Goal: Find specific page/section: Find specific page/section

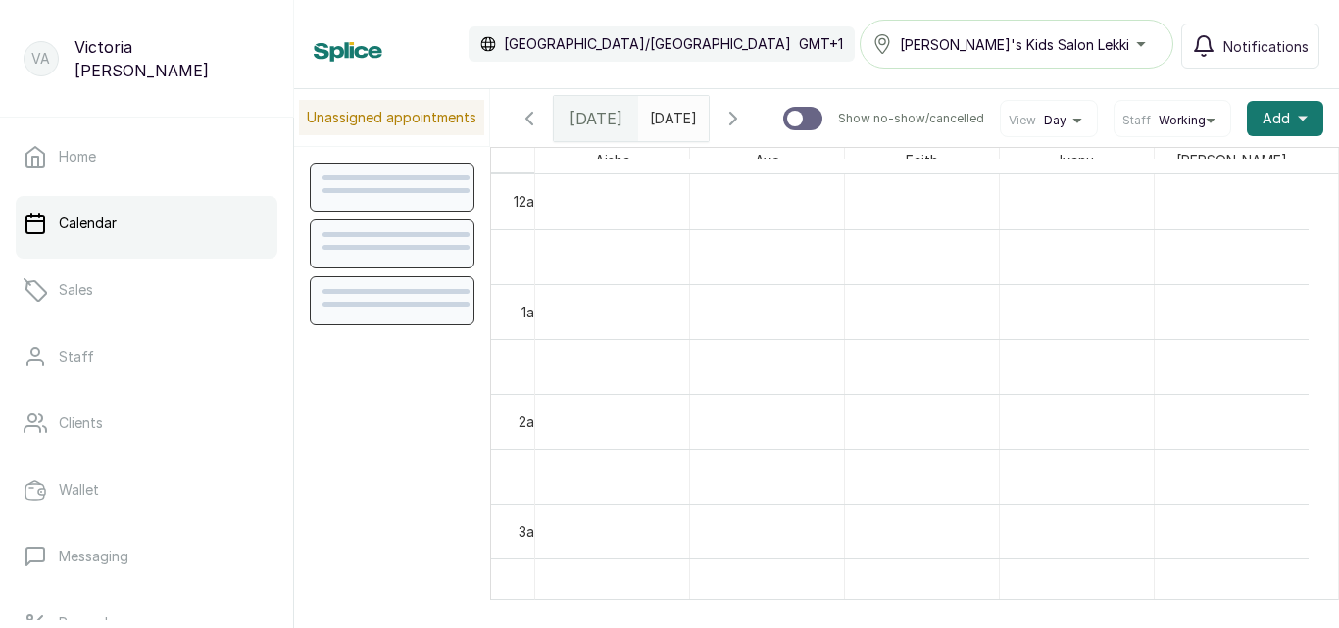
scroll to position [660, 0]
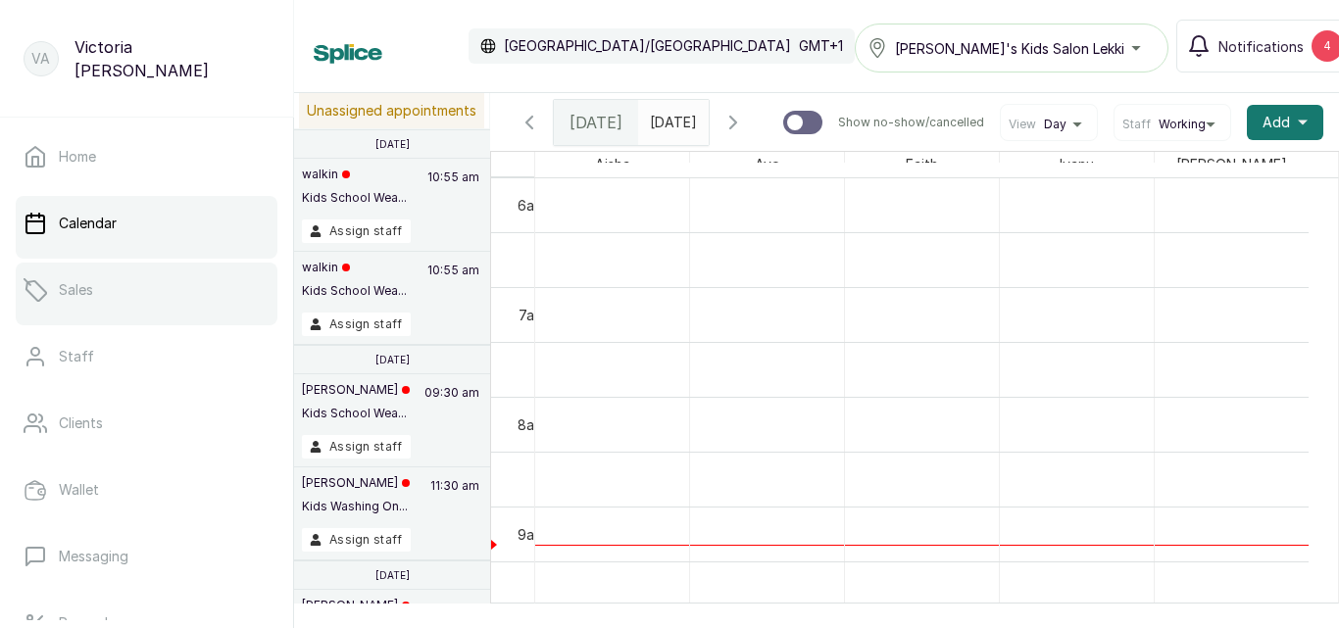
click at [95, 284] on link "Sales" at bounding box center [147, 290] width 262 height 55
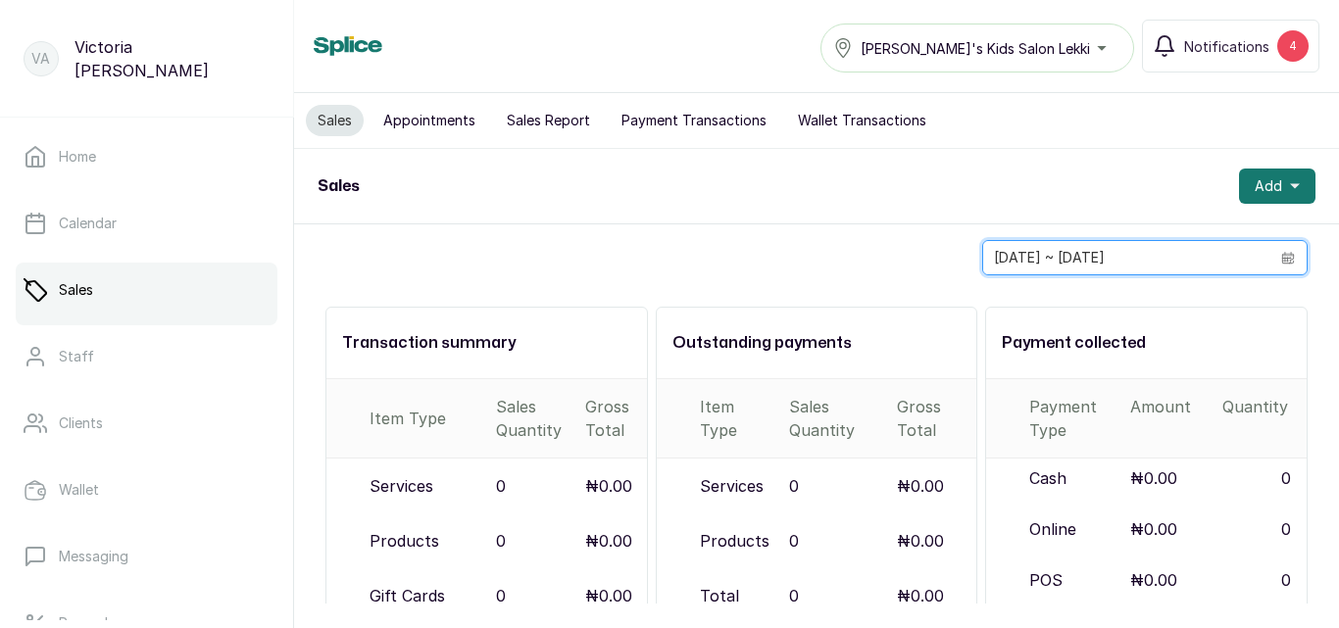
click at [1124, 264] on input "[DATE] ~ [DATE]" at bounding box center [1126, 257] width 286 height 33
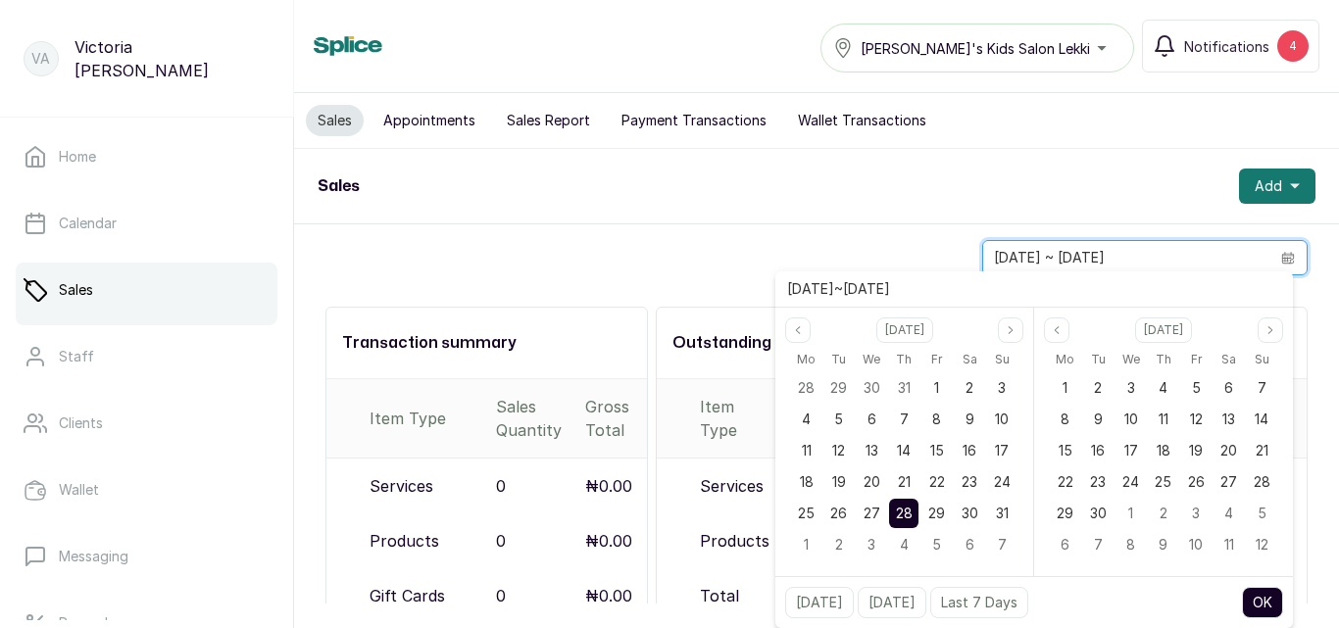
click at [1107, 262] on input "[DATE] ~ [DATE]" at bounding box center [1126, 257] width 286 height 33
click at [877, 508] on span "27" at bounding box center [871, 513] width 17 height 17
click at [1256, 604] on button "OK" at bounding box center [1262, 602] width 41 height 31
type input "27/08/2025 ~ 27/08/2025"
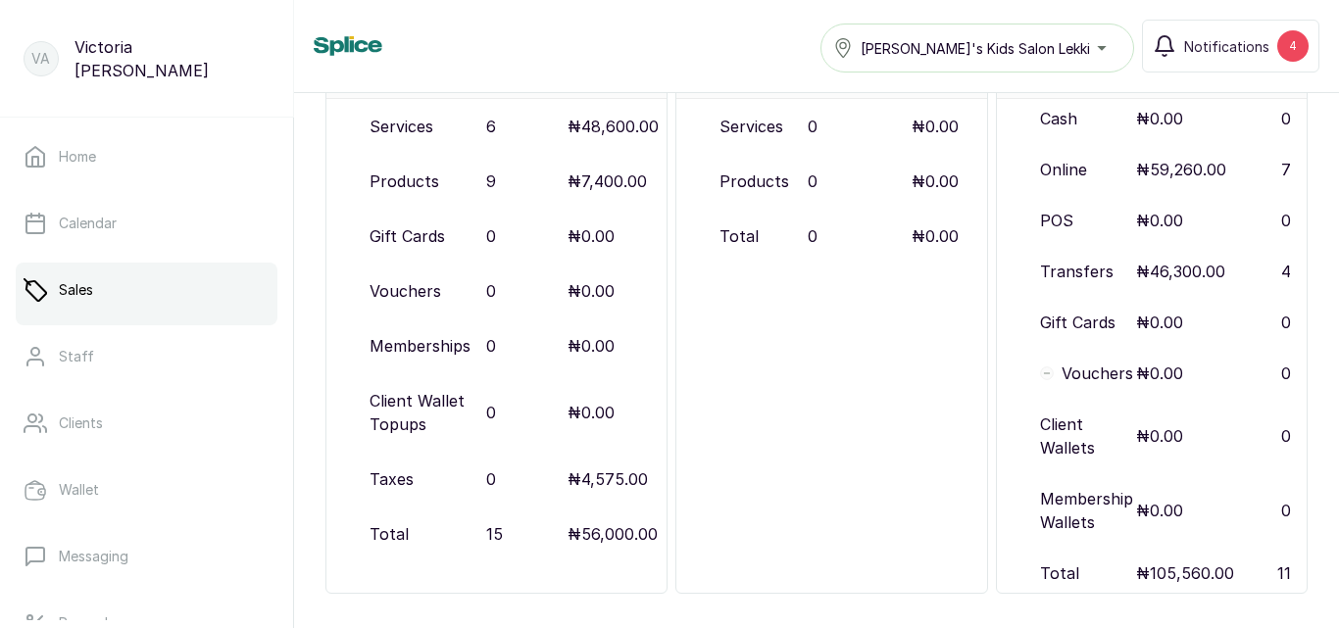
scroll to position [366, 0]
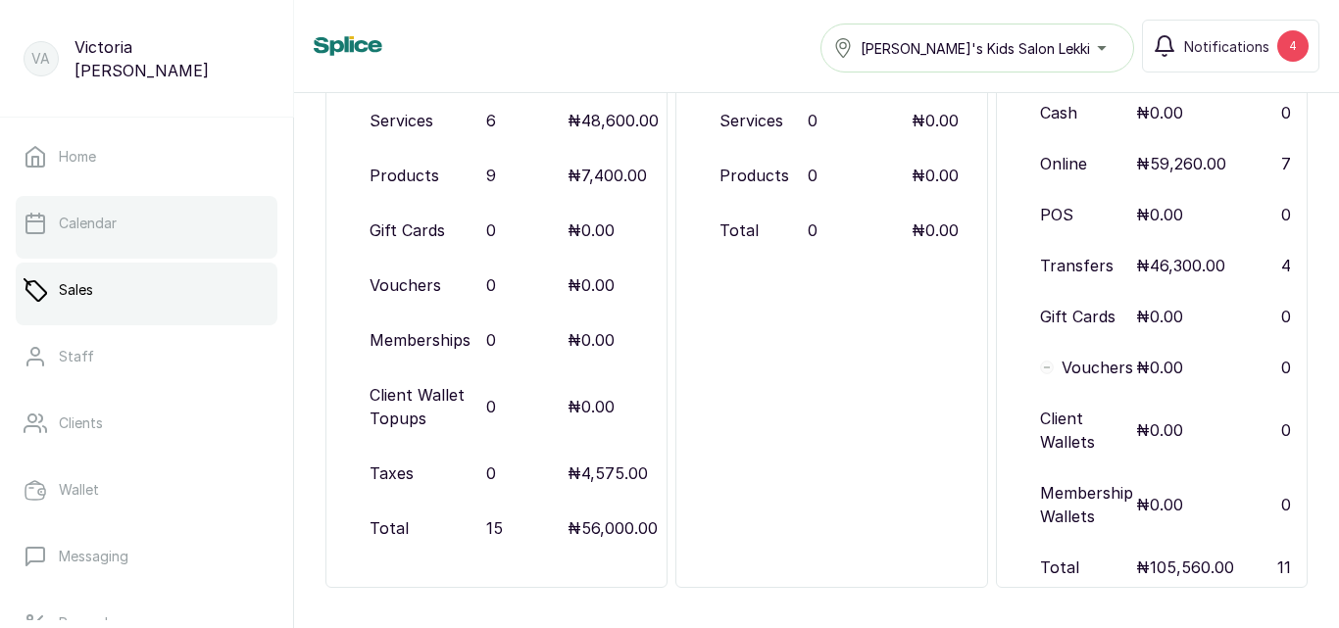
click at [145, 229] on link "Calendar" at bounding box center [147, 223] width 262 height 55
